Goal: Book appointment/travel/reservation

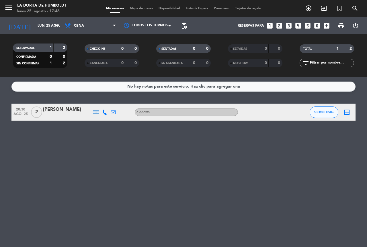
click at [308, 26] on icon "looks_5" at bounding box center [307, 25] width 7 height 7
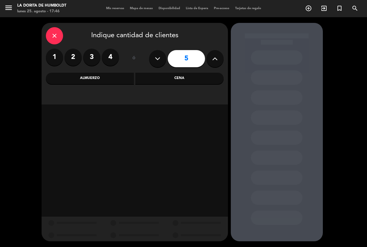
click at [180, 80] on div "Cena" at bounding box center [179, 78] width 88 height 11
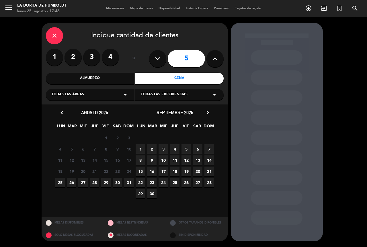
click at [58, 184] on span "25" at bounding box center [59, 182] width 9 height 9
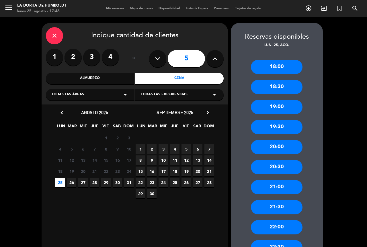
click at [269, 167] on div "20:30" at bounding box center [277, 167] width 52 height 14
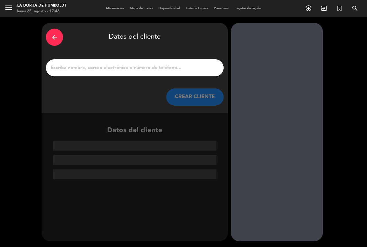
click at [64, 67] on input "1" at bounding box center [134, 68] width 169 height 8
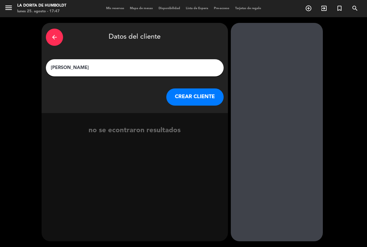
click at [100, 66] on input "[PERSON_NAME]" at bounding box center [134, 68] width 169 height 8
type input "[PERSON_NAME]"
click at [183, 94] on button "CREAR CLIENTE" at bounding box center [194, 97] width 57 height 17
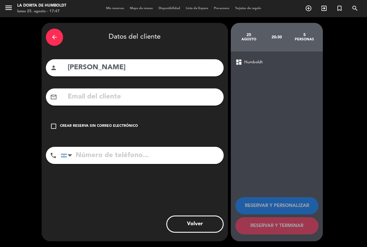
click at [51, 127] on icon "check_box_outline_blank" at bounding box center [53, 126] width 7 height 7
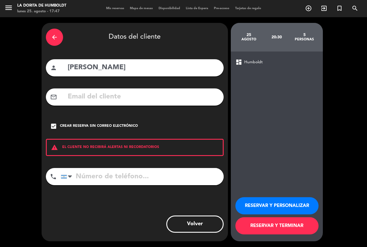
click at [91, 176] on input "tel" at bounding box center [142, 176] width 163 height 17
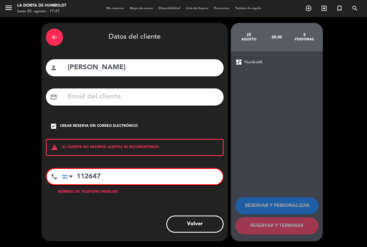
click at [106, 180] on input "112647" at bounding box center [142, 176] width 161 height 15
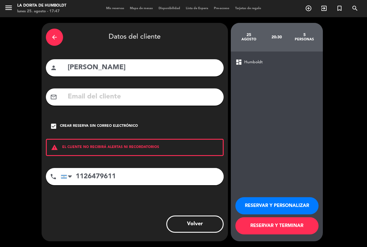
type input "1126479611"
click at [271, 230] on button "RESERVAR Y TERMINAR" at bounding box center [276, 225] width 83 height 17
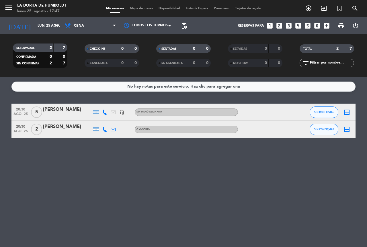
click at [55, 108] on div "[PERSON_NAME]" at bounding box center [67, 109] width 49 height 7
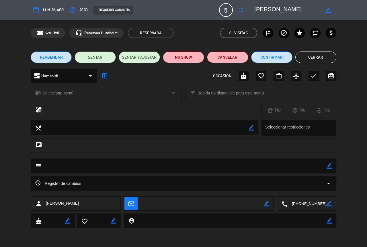
click at [63, 166] on textarea at bounding box center [183, 166] width 285 height 15
click at [331, 169] on div "border_color" at bounding box center [328, 166] width 5 height 15
click at [326, 166] on icon "border_color" at bounding box center [328, 165] width 5 height 5
click at [72, 171] on textarea at bounding box center [183, 166] width 285 height 15
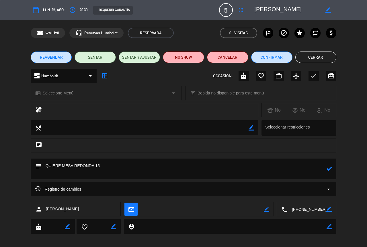
type textarea "QUIERE MESA REDONDA 15"
click at [266, 59] on button "Confirmar" at bounding box center [271, 57] width 41 height 11
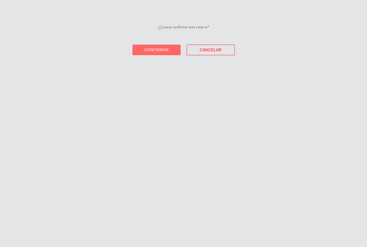
click at [169, 51] on button "Confirmar" at bounding box center [156, 50] width 48 height 11
